Goal: Task Accomplishment & Management: Manage account settings

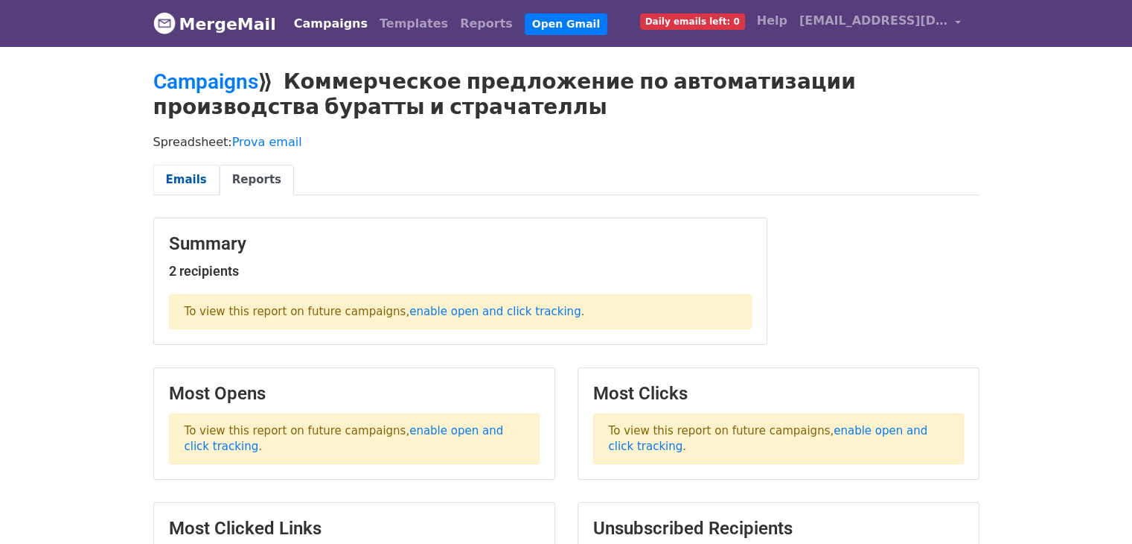
click at [194, 179] on link "Emails" at bounding box center [186, 180] width 66 height 31
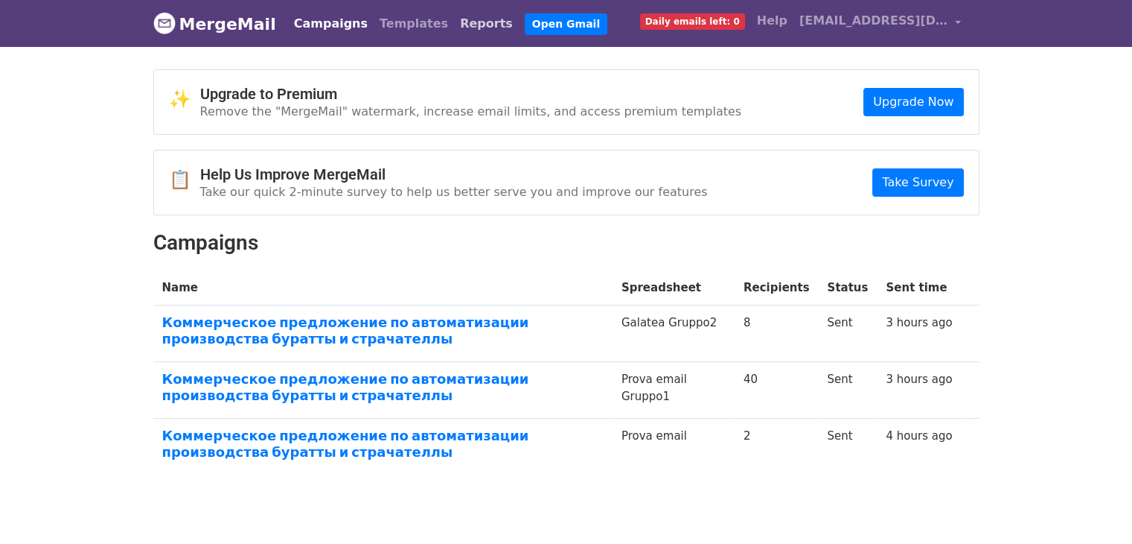
click at [454, 16] on link "Reports" at bounding box center [486, 24] width 65 height 30
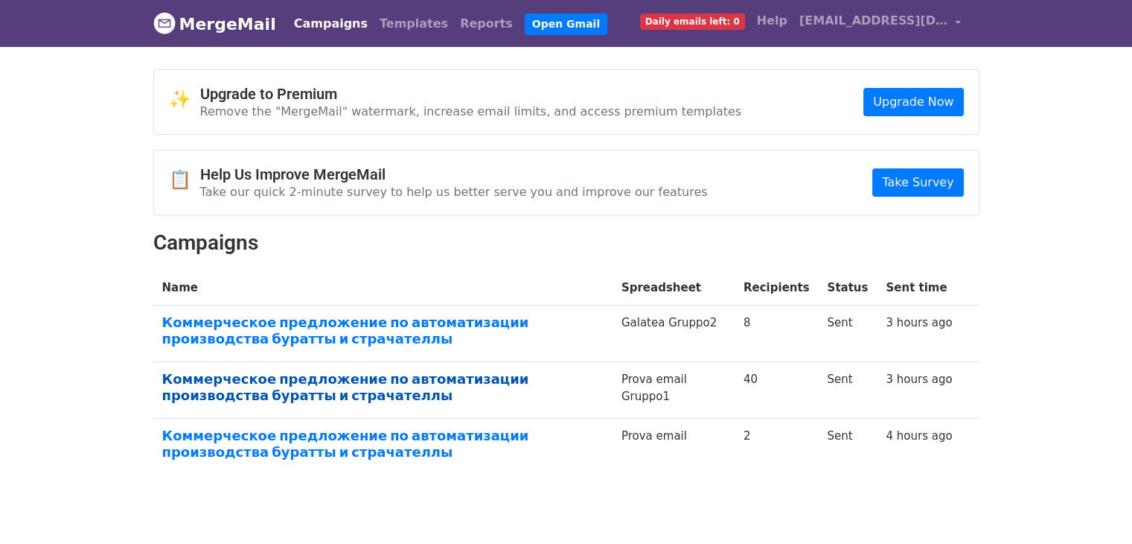
click at [477, 379] on link "Коммерческое предложение по автоматизации производства буратты и страчателлы" at bounding box center [383, 387] width 442 height 32
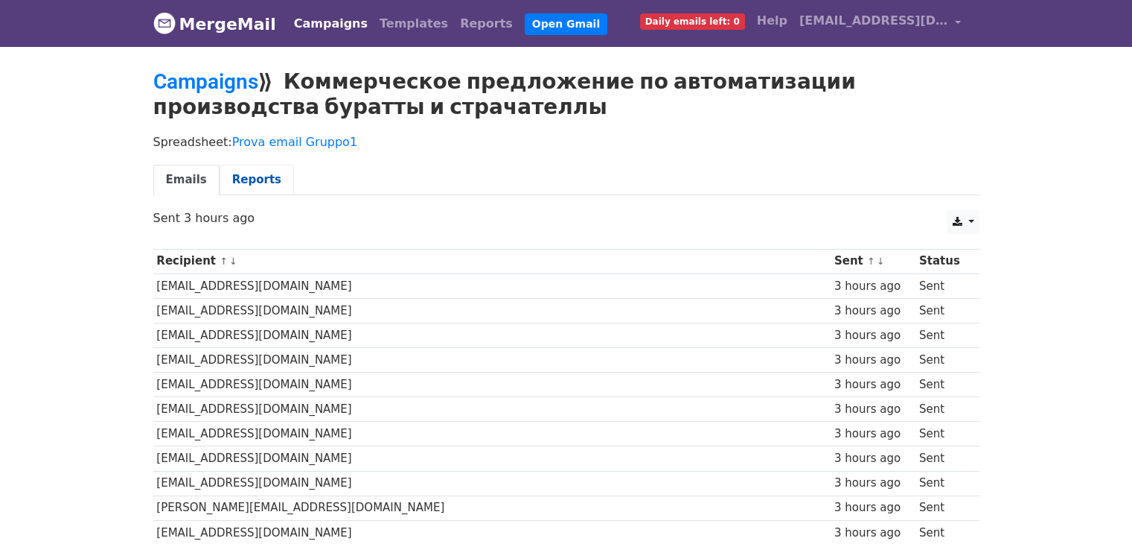
click at [223, 189] on link "Reports" at bounding box center [257, 180] width 74 height 31
click at [240, 138] on link "Prova email Gruppo1" at bounding box center [294, 142] width 125 height 14
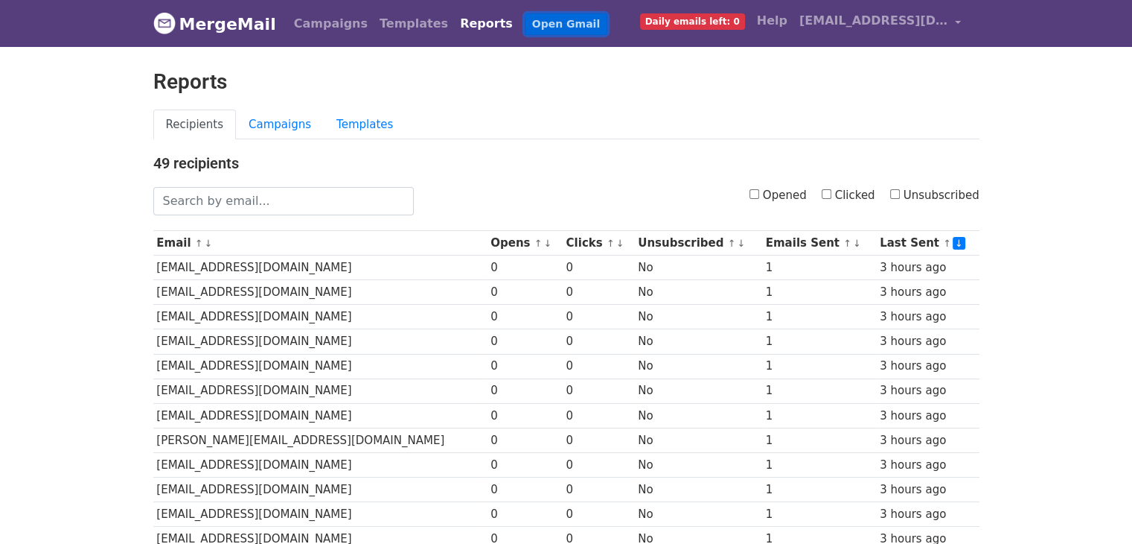
click at [525, 28] on link "Open Gmail" at bounding box center [566, 24] width 83 height 22
click at [905, 21] on span "[EMAIL_ADDRESS][DOMAIN_NAME]" at bounding box center [874, 21] width 149 height 18
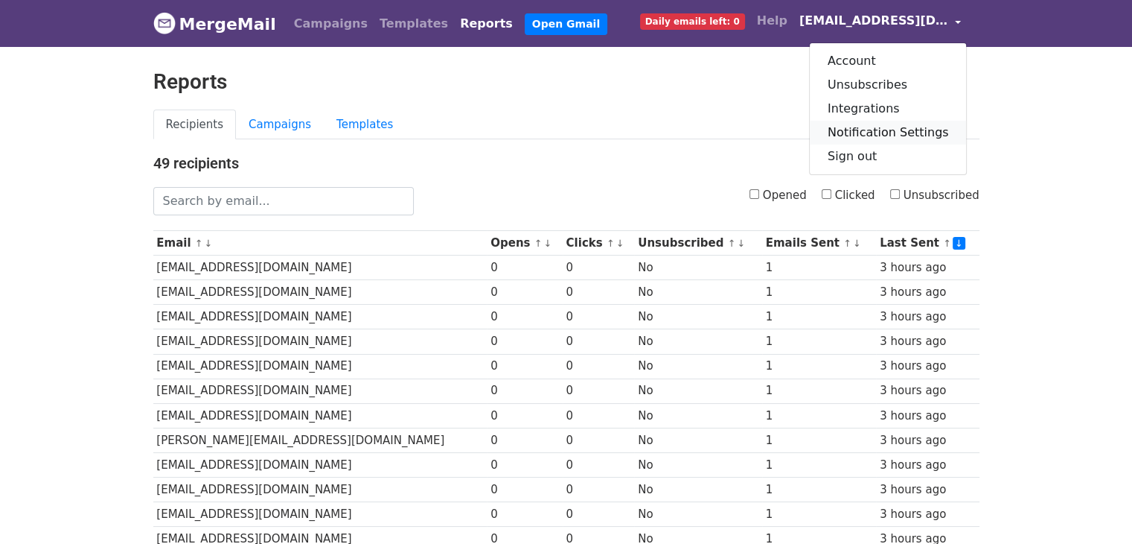
click at [914, 135] on link "Notification Settings" at bounding box center [888, 133] width 157 height 24
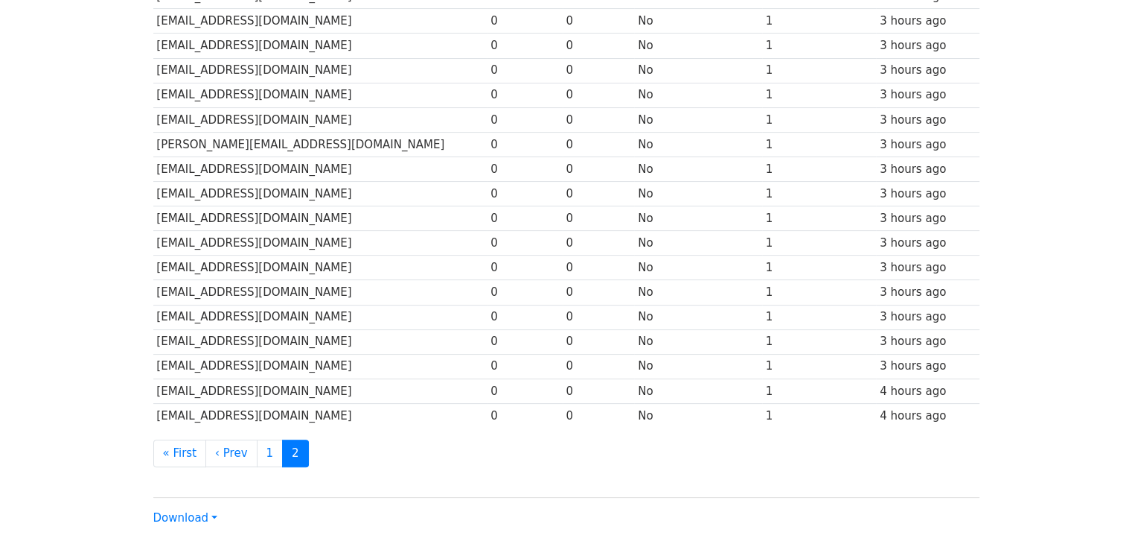
scroll to position [391, 0]
